Goal: Transaction & Acquisition: Purchase product/service

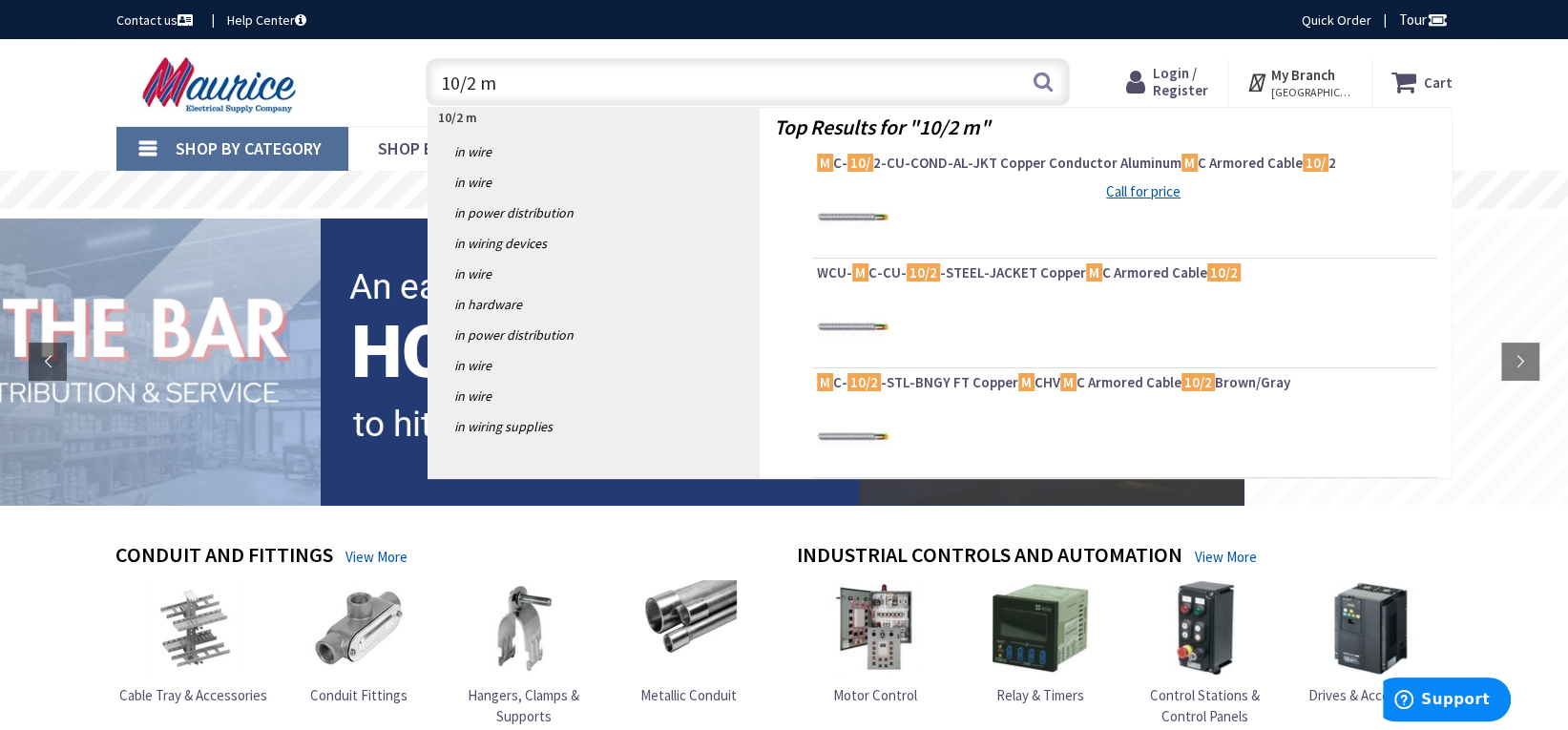
type input "10/2 mc"
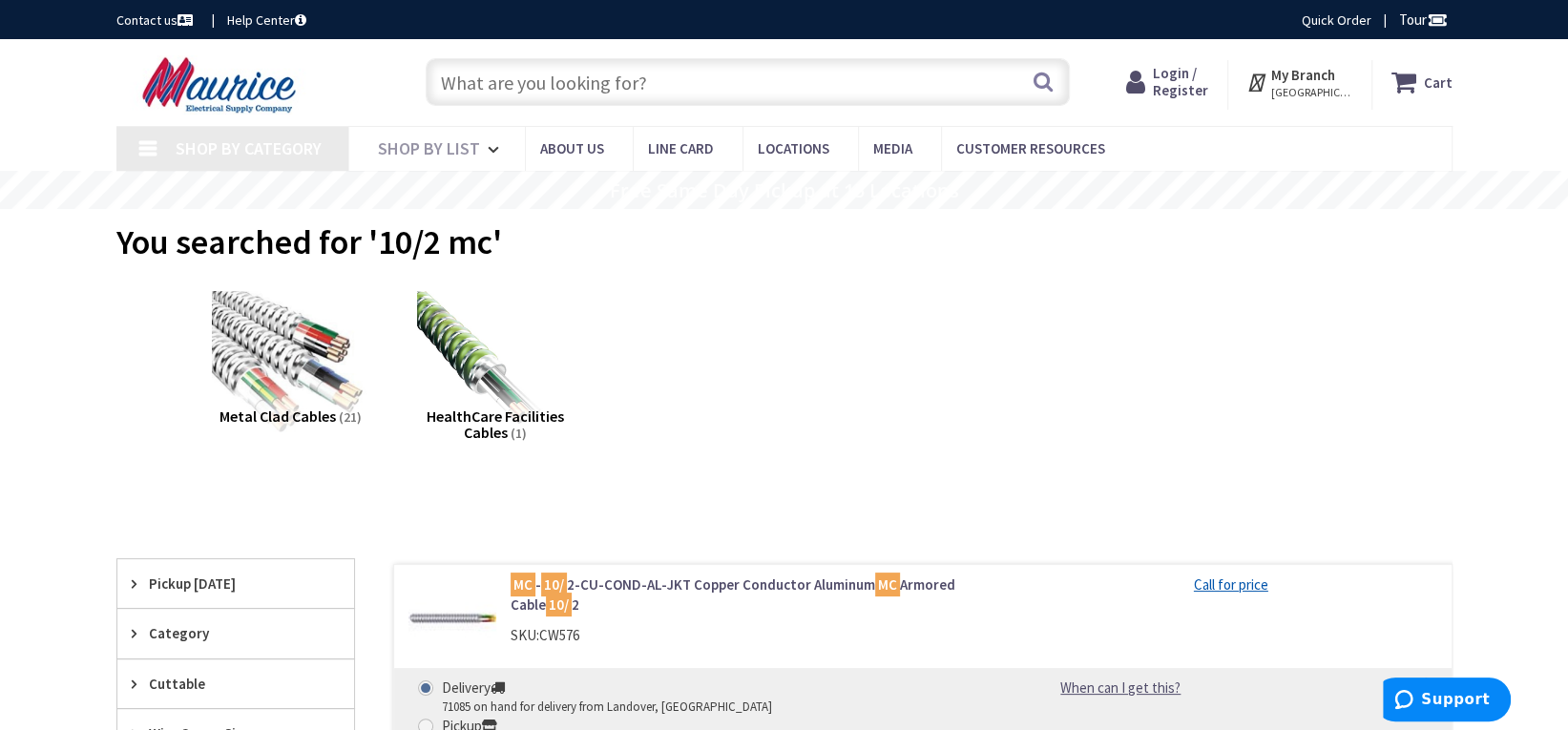
type input "[GEOGRAPHIC_DATA], [GEOGRAPHIC_DATA]"
click at [1191, 83] on span "Login / Register" at bounding box center [1179, 81] width 55 height 36
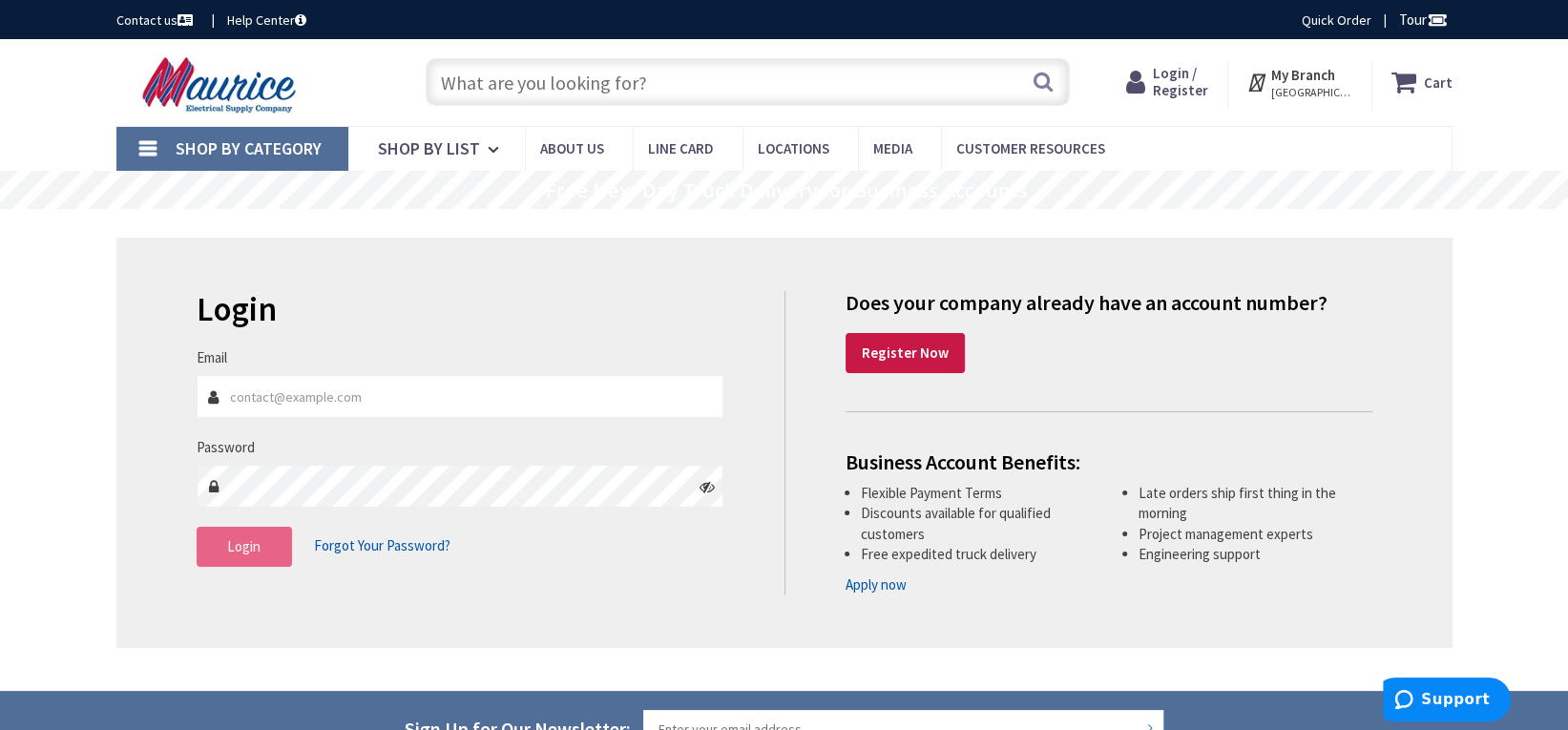
type input "Zbasham@mooreselectric.com"
click at [273, 539] on button "Login" at bounding box center [244, 547] width 95 height 41
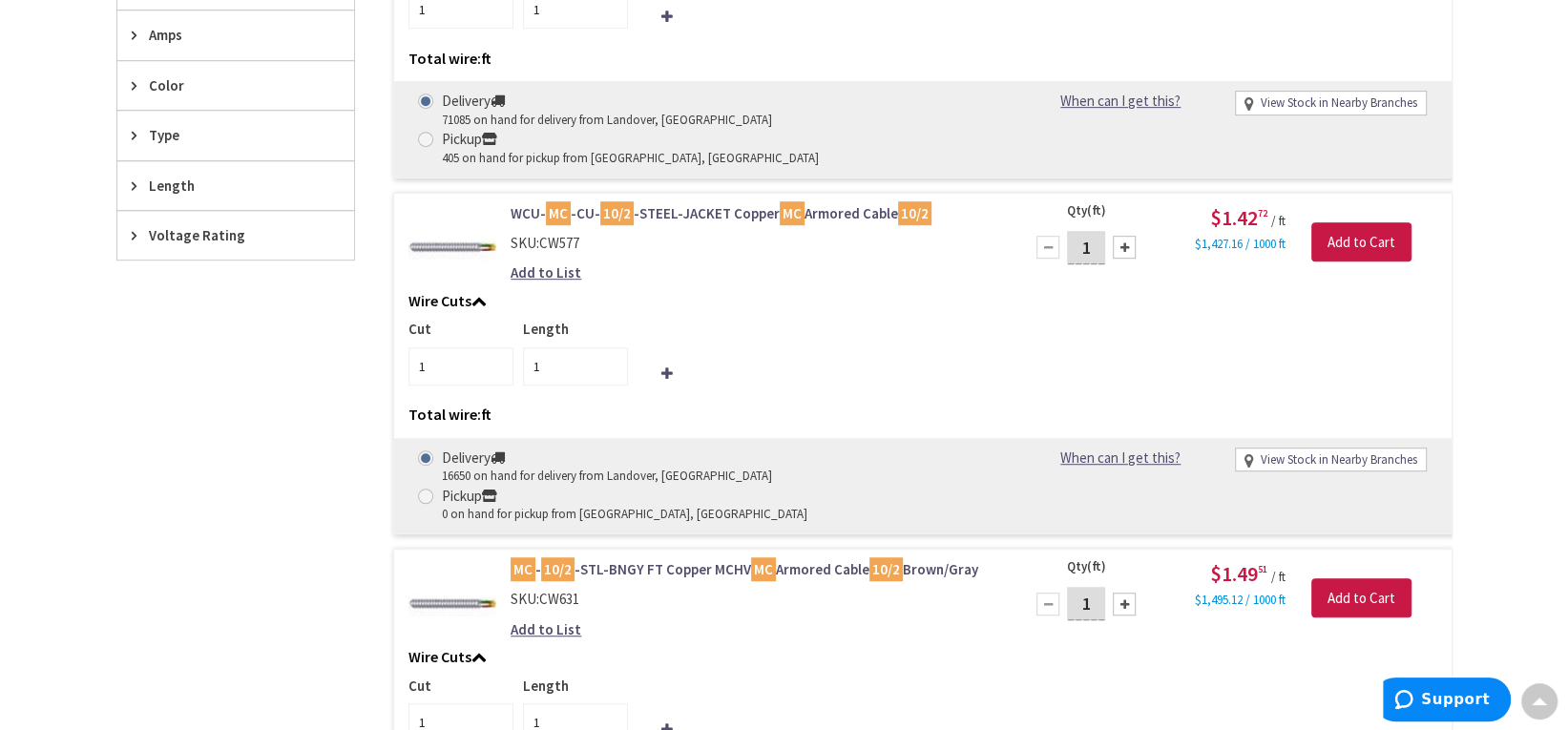
scroll to position [668, 0]
